Goal: Information Seeking & Learning: Learn about a topic

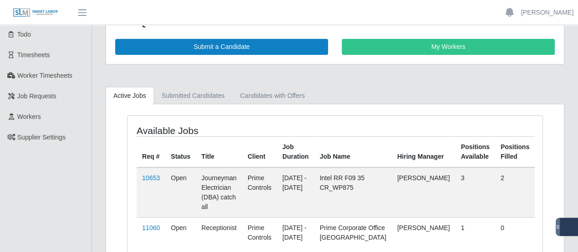
scroll to position [46, 0]
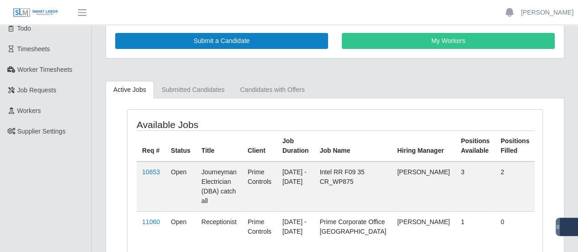
scroll to position [46, 0]
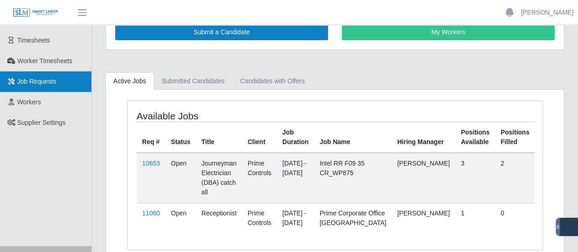
click at [44, 79] on span "Job Requests" at bounding box center [36, 81] width 39 height 7
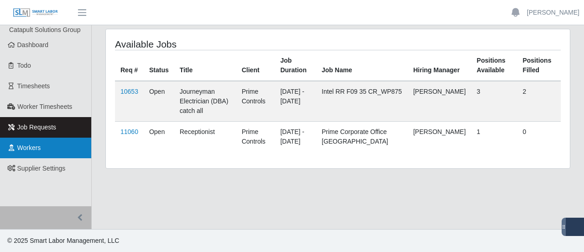
click at [62, 144] on link "Workers" at bounding box center [45, 147] width 91 height 21
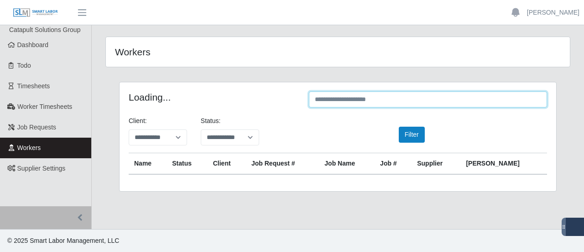
click at [382, 101] on input "text" at bounding box center [428, 99] width 238 height 16
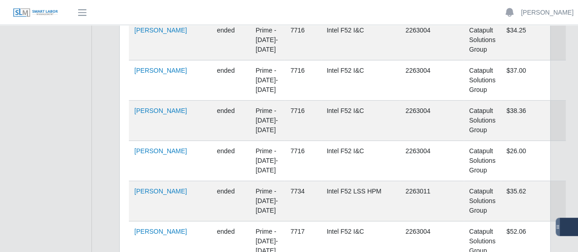
scroll to position [183, 0]
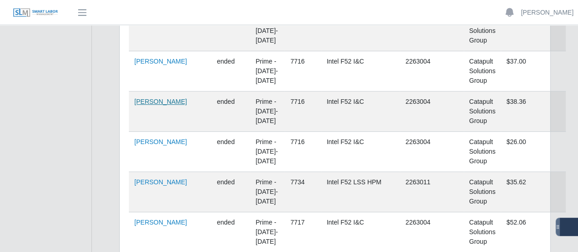
click at [164, 102] on link "Angel Hernandez" at bounding box center [160, 101] width 53 height 7
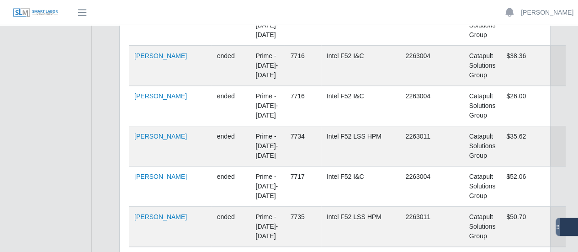
scroll to position [0, 0]
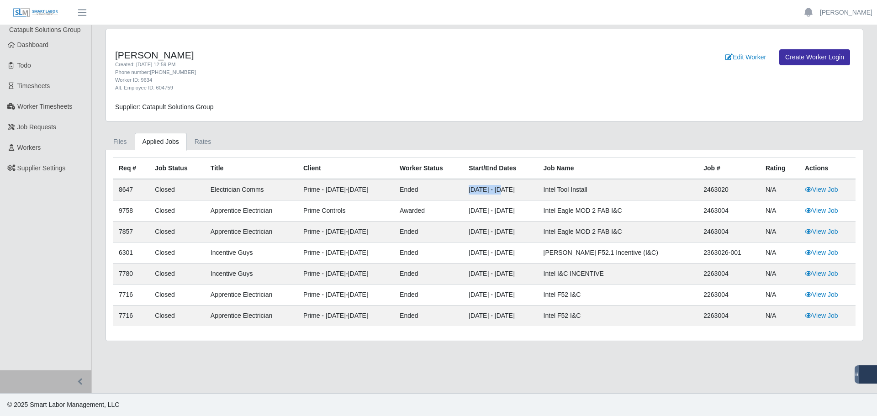
drag, startPoint x: 455, startPoint y: 191, endPoint x: 490, endPoint y: 193, distance: 34.3
click at [490, 193] on td "[DATE] - [DATE]" at bounding box center [500, 189] width 74 height 21
click at [205, 214] on td "Apprentice Electrician" at bounding box center [251, 210] width 93 height 21
drag, startPoint x: 207, startPoint y: 213, endPoint x: 265, endPoint y: 216, distance: 58.1
click at [265, 216] on td "Apprentice Electrician" at bounding box center [251, 210] width 93 height 21
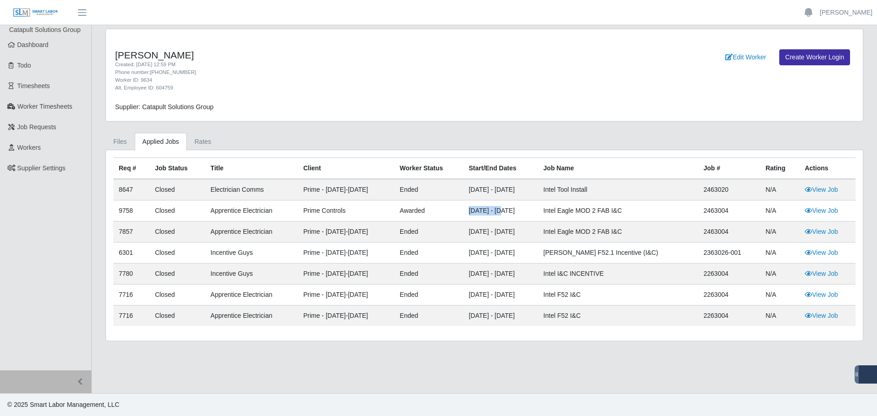
drag, startPoint x: 454, startPoint y: 211, endPoint x: 490, endPoint y: 215, distance: 35.8
click at [490, 215] on td "[DATE] - [DATE]" at bounding box center [500, 210] width 74 height 21
drag, startPoint x: 456, startPoint y: 255, endPoint x: 489, endPoint y: 258, distance: 33.0
click at [489, 251] on td "[DATE] - [DATE]" at bounding box center [500, 252] width 74 height 21
drag, startPoint x: 458, startPoint y: 294, endPoint x: 487, endPoint y: 300, distance: 28.9
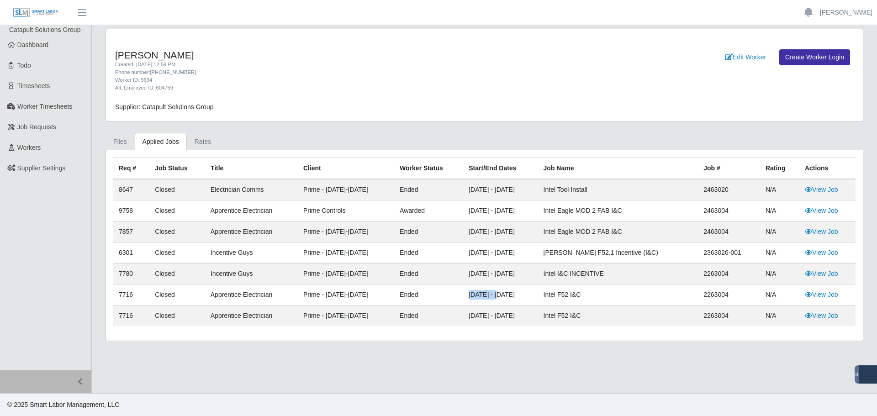
click at [487, 251] on td "[DATE] - [DATE]" at bounding box center [500, 294] width 74 height 21
click at [528, 141] on ul "Files Applied Jobs Rates" at bounding box center [484, 141] width 758 height 17
